Goal: Transaction & Acquisition: Register for event/course

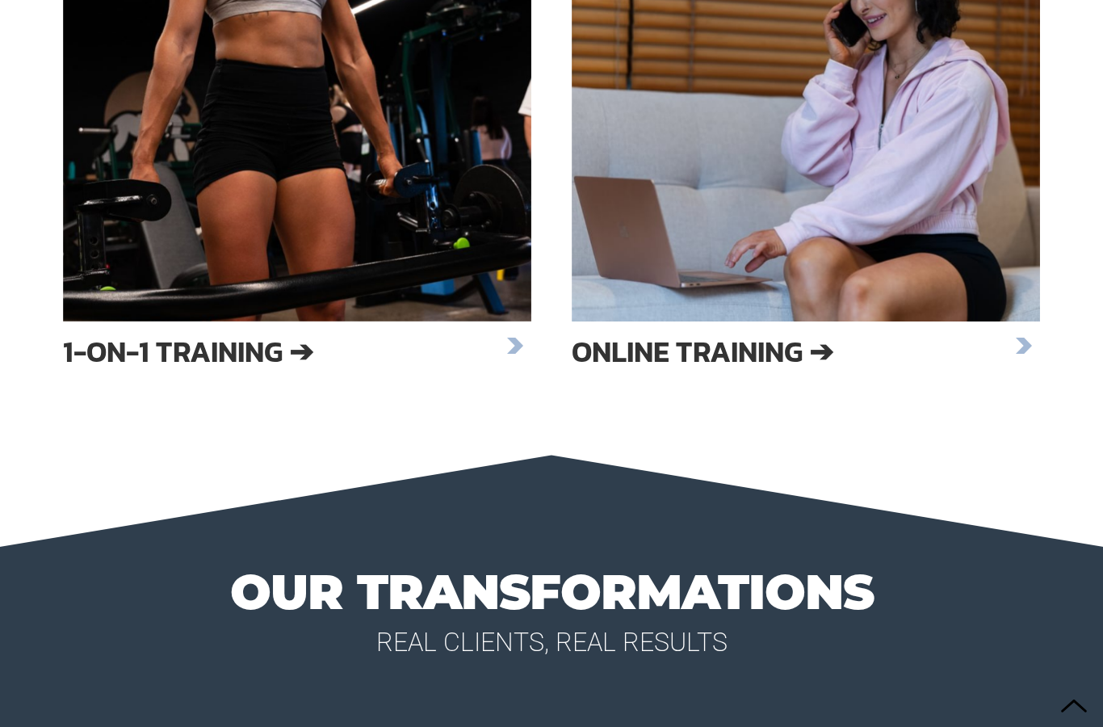
scroll to position [2632, 0]
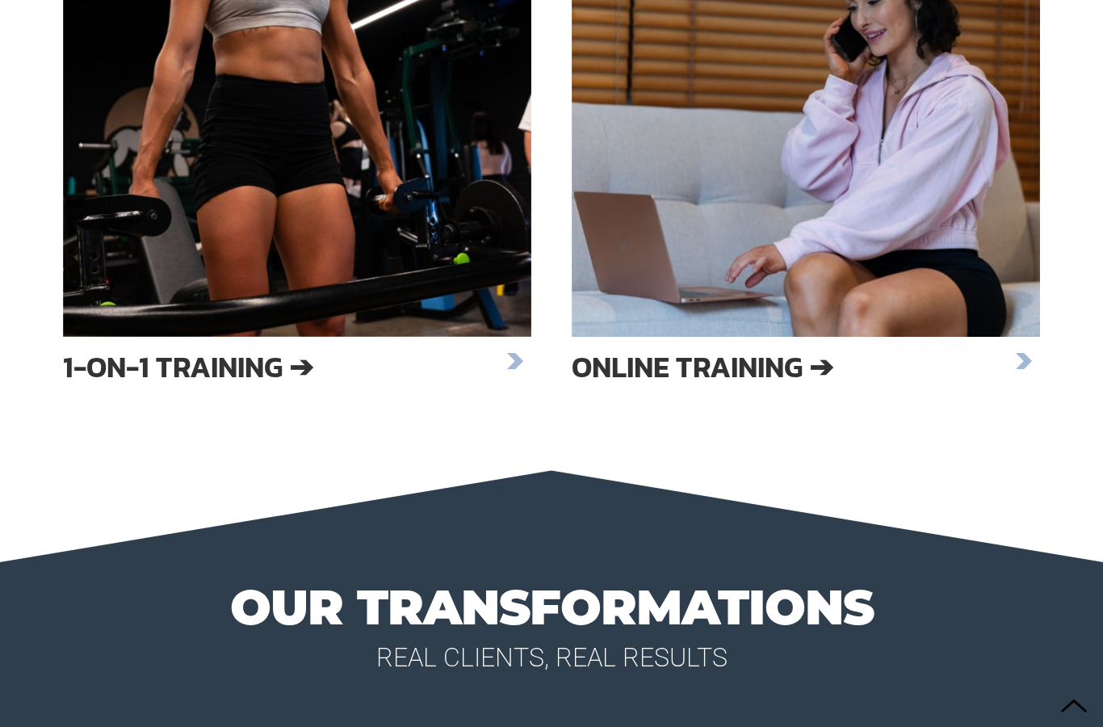
click at [279, 380] on h3 "1-on-1 Training ➔" at bounding box center [281, 366] width 436 height 27
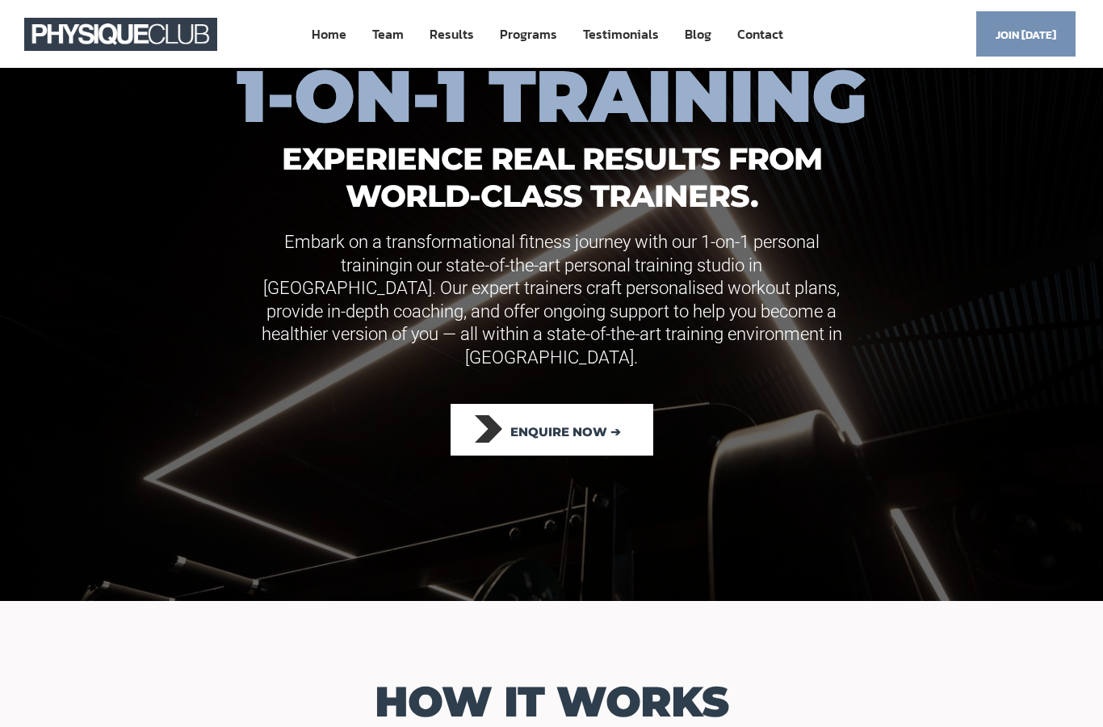
click at [395, 32] on link "Team" at bounding box center [388, 34] width 35 height 30
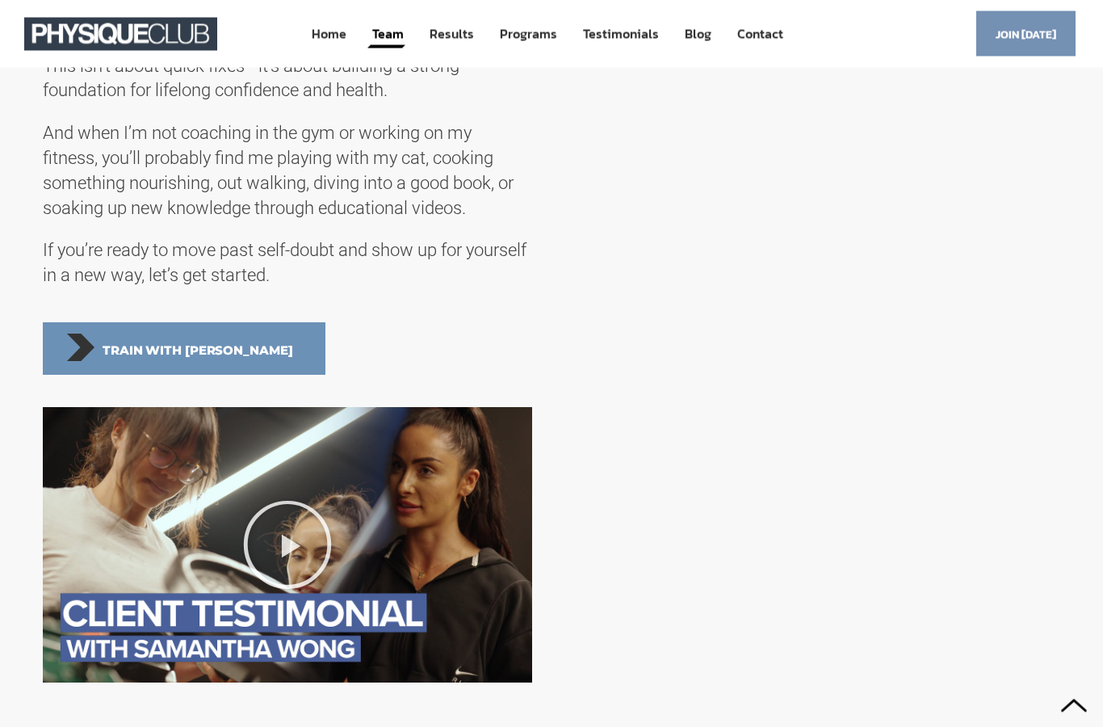
scroll to position [3390, 0]
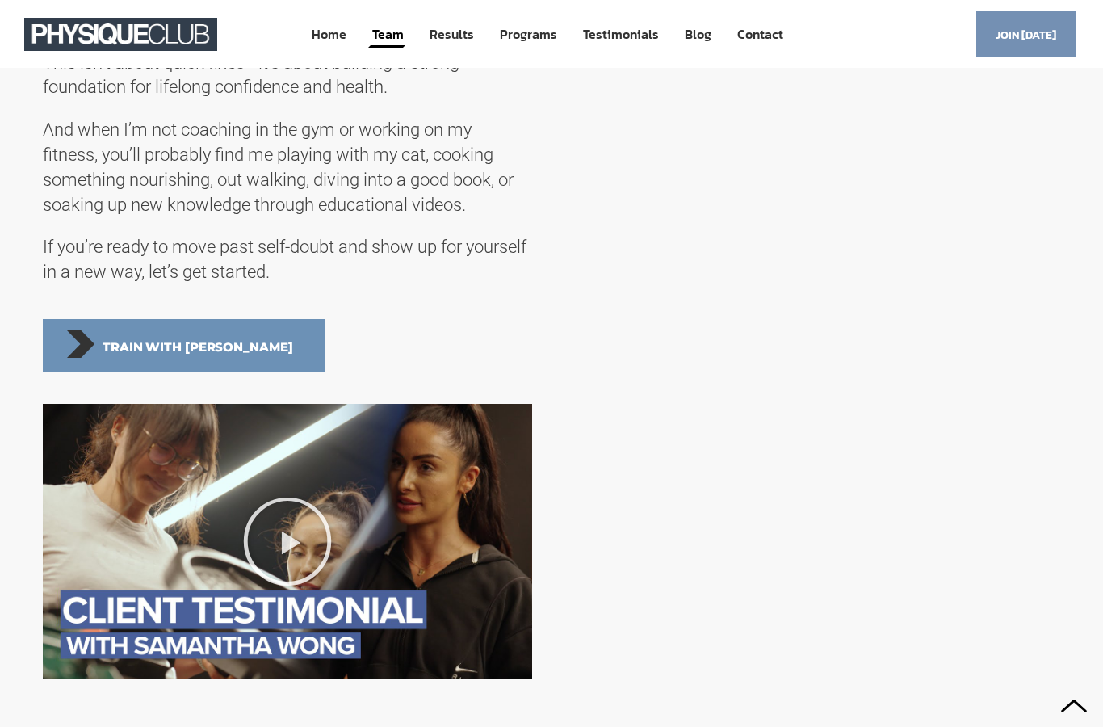
click at [183, 351] on span "Train with [PERSON_NAME]" at bounding box center [198, 347] width 191 height 36
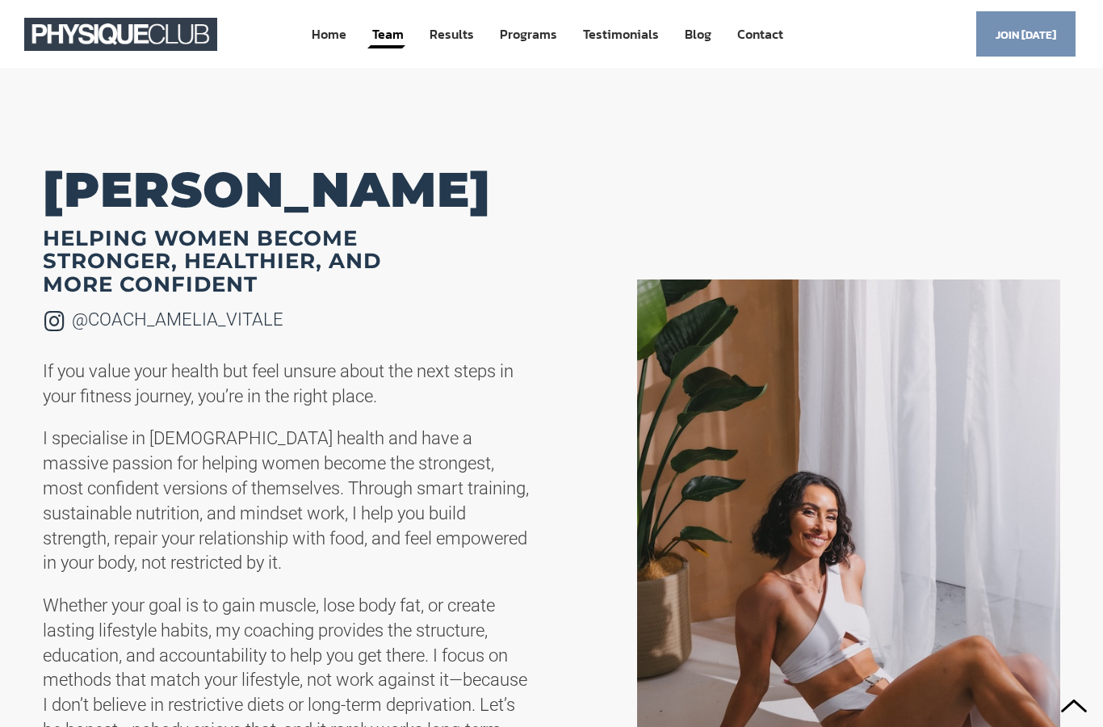
scroll to position [2435, 0]
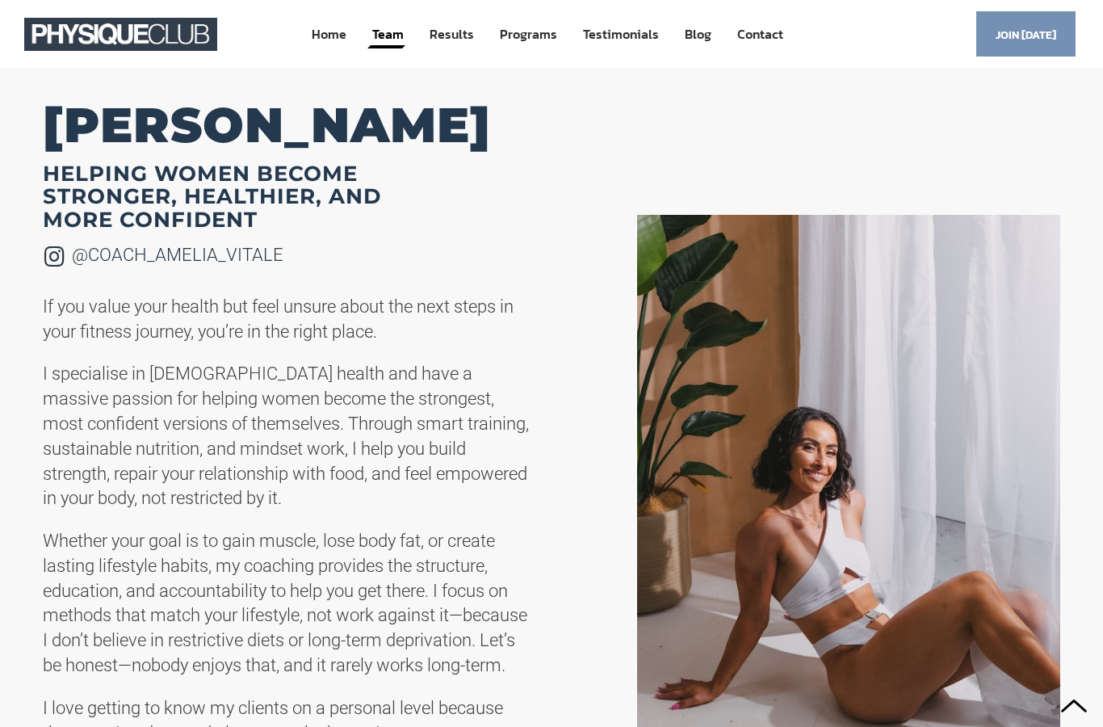
click at [554, 37] on link "Programs" at bounding box center [528, 34] width 61 height 30
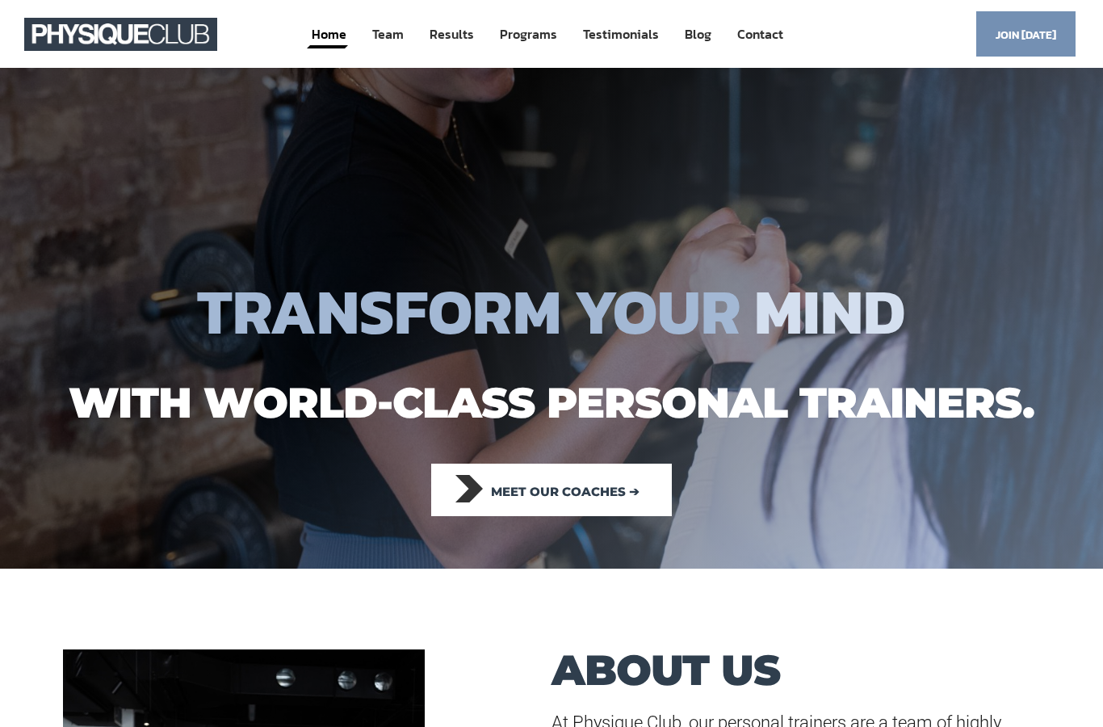
click at [1030, 40] on span "Join [DATE]" at bounding box center [1026, 34] width 61 height 31
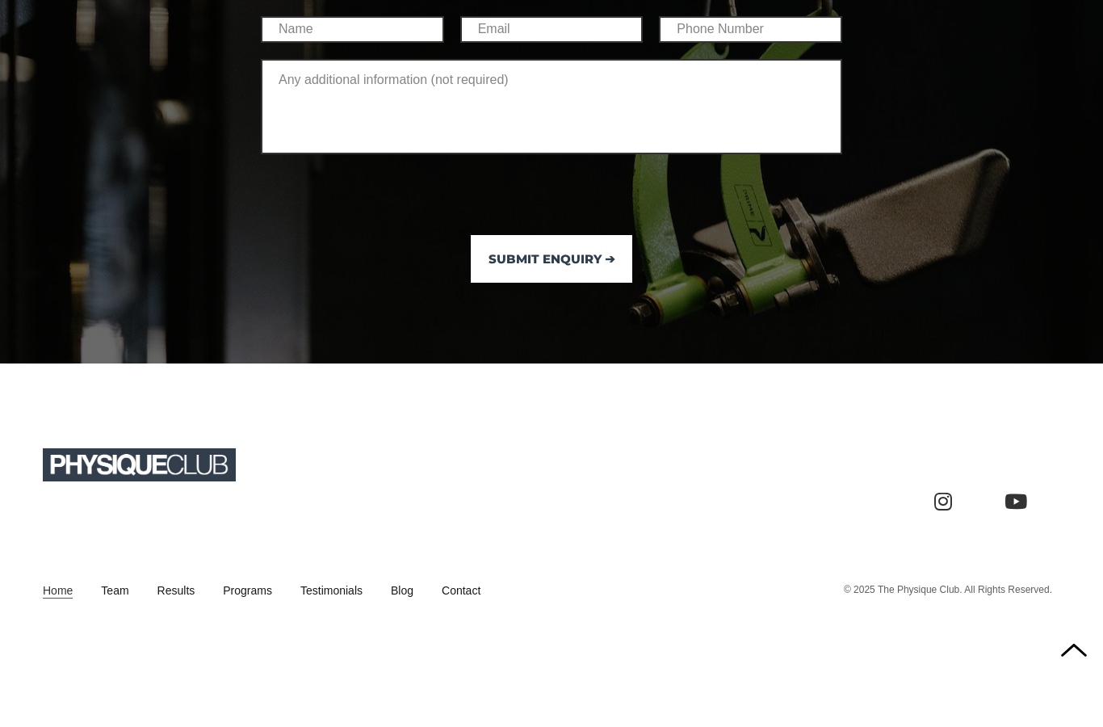
scroll to position [11362, 0]
